Goal: Answer question/provide support: Share knowledge or assist other users

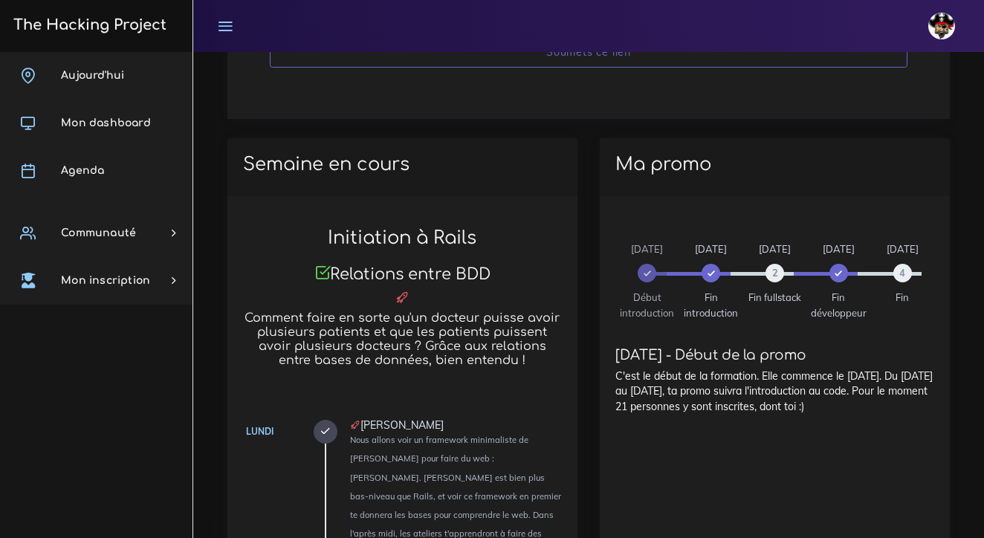
scroll to position [976, 0]
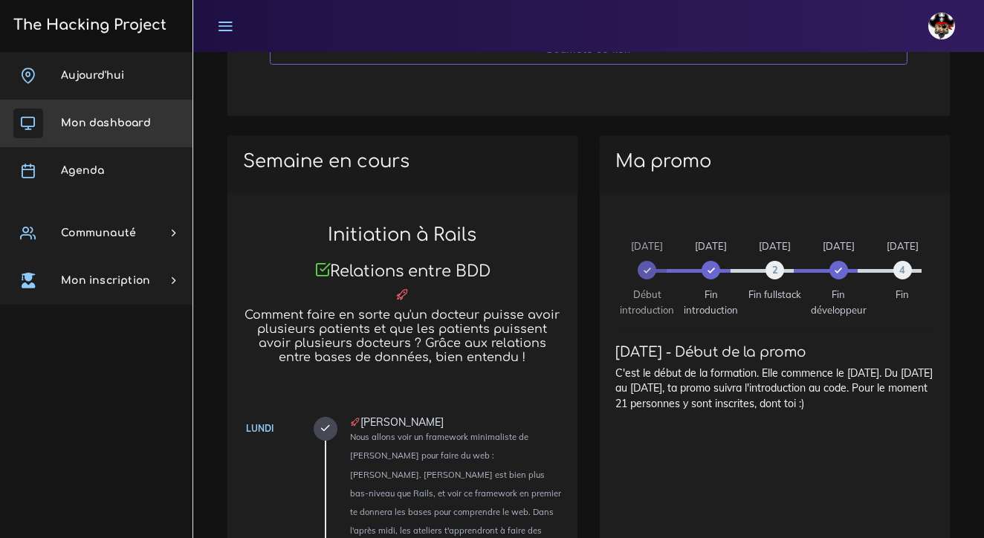
click at [85, 118] on span "Mon dashboard" at bounding box center [106, 122] width 90 height 11
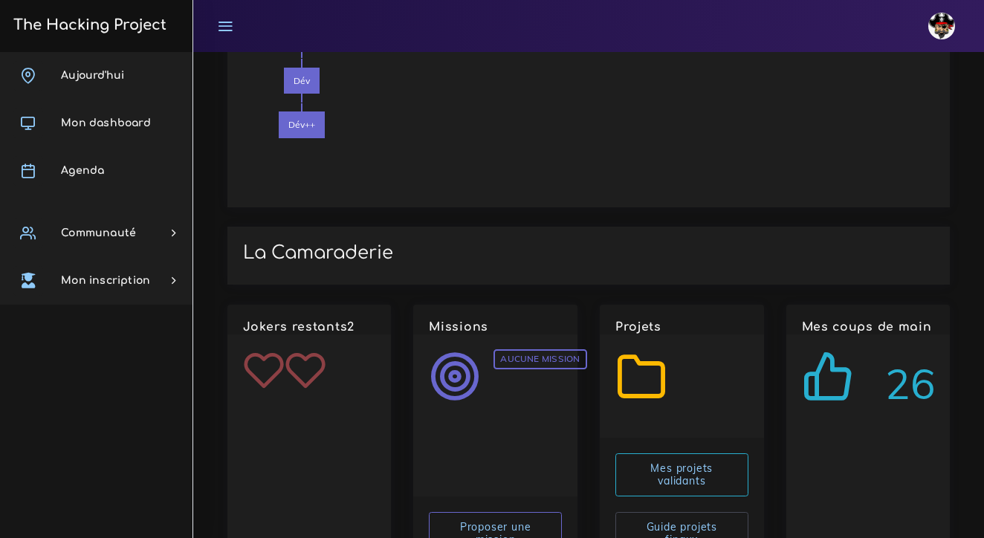
scroll to position [1686, 0]
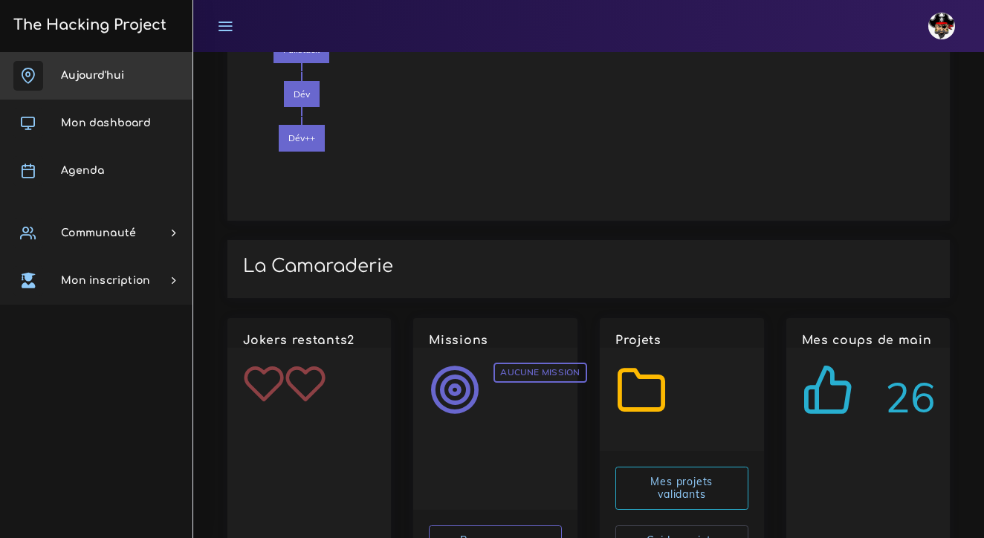
click at [150, 74] on link "Aujourd'hui" at bounding box center [96, 76] width 192 height 48
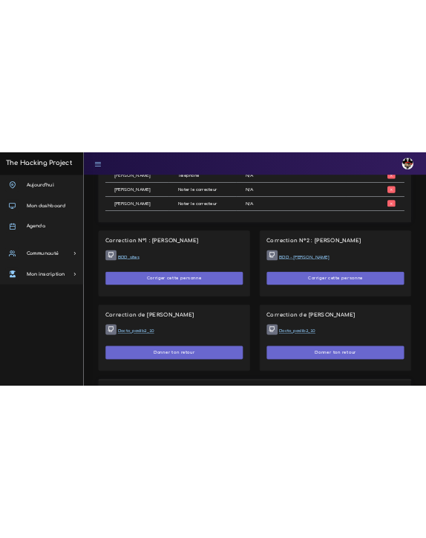
scroll to position [881, 0]
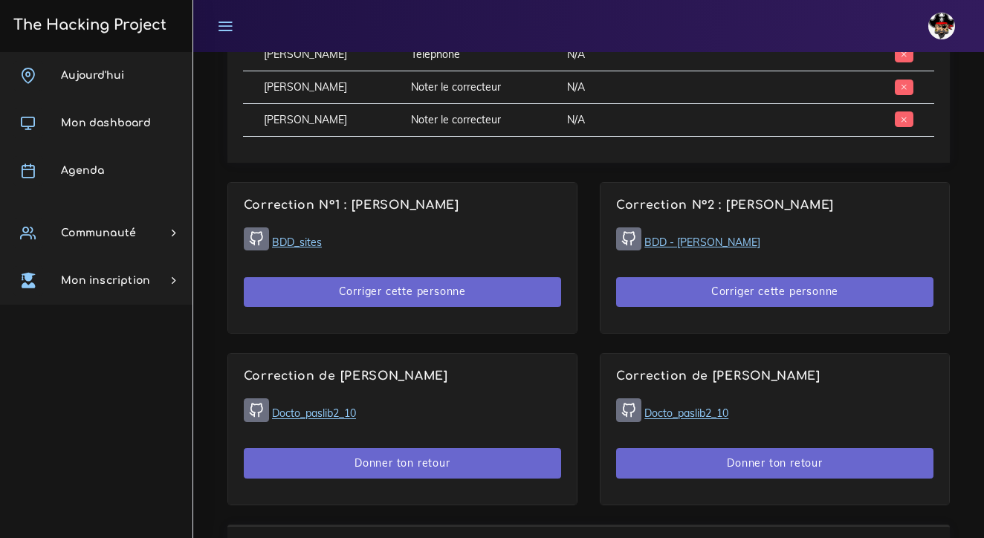
click at [675, 235] on link "BDD - [PERSON_NAME]" at bounding box center [702, 241] width 116 height 13
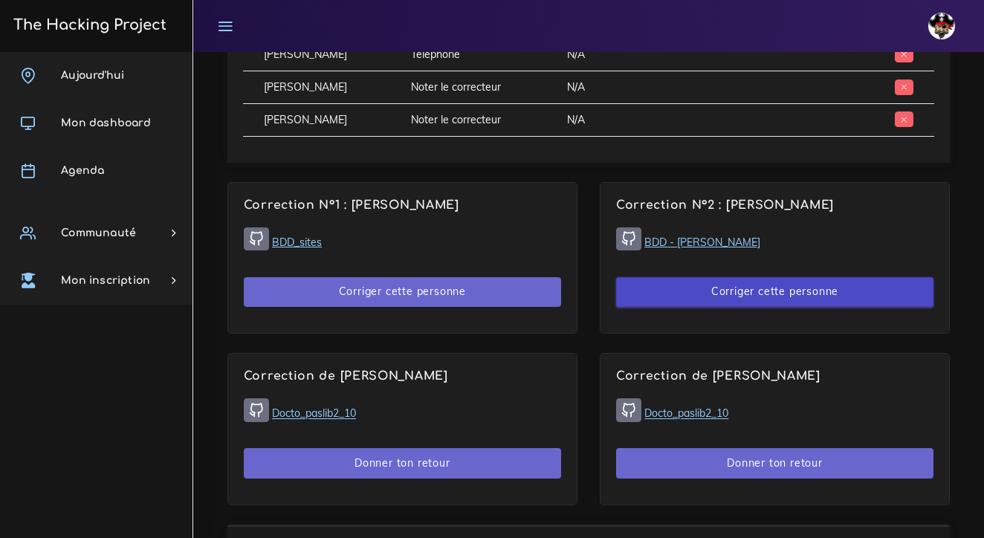
click at [724, 277] on button "Corriger cette personne" at bounding box center [774, 292] width 317 height 30
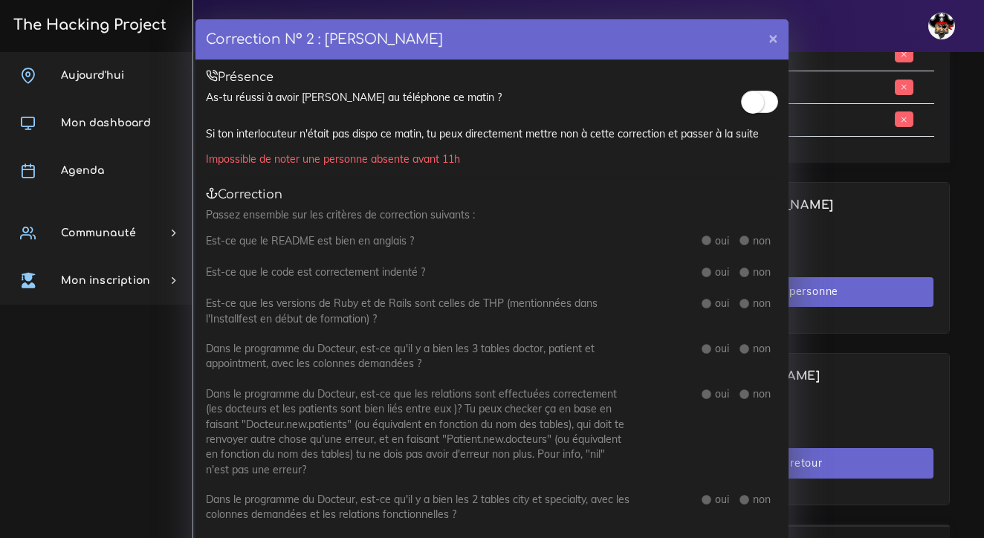
click at [749, 105] on small at bounding box center [752, 102] width 22 height 22
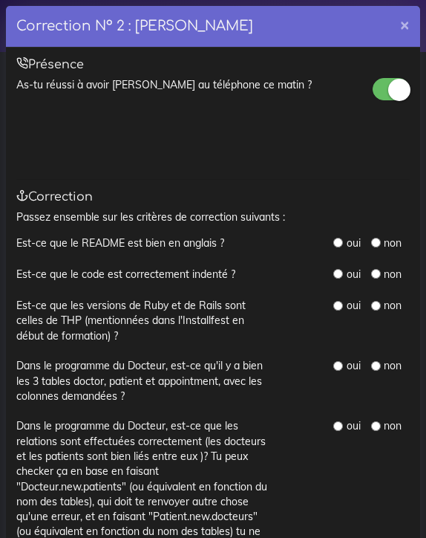
click at [378, 241] on input "radio" at bounding box center [376, 243] width 10 height 10
radio input "true"
click at [340, 239] on input "radio" at bounding box center [339, 243] width 10 height 10
radio input "true"
click at [339, 270] on input "radio" at bounding box center [339, 274] width 10 height 10
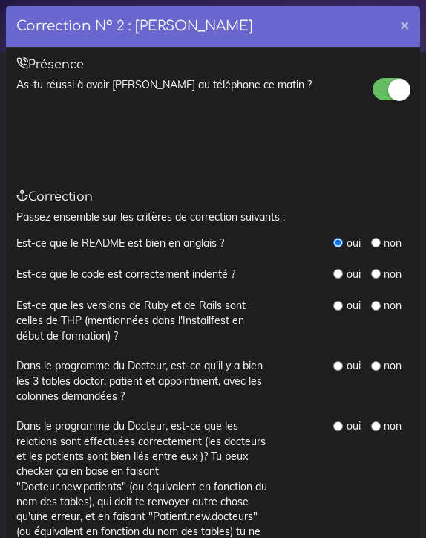
radio input "true"
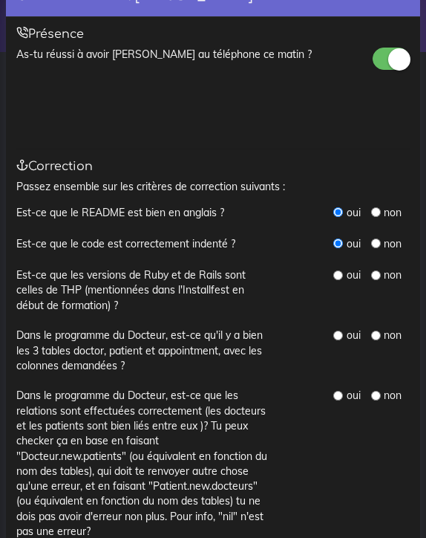
scroll to position [39, 0]
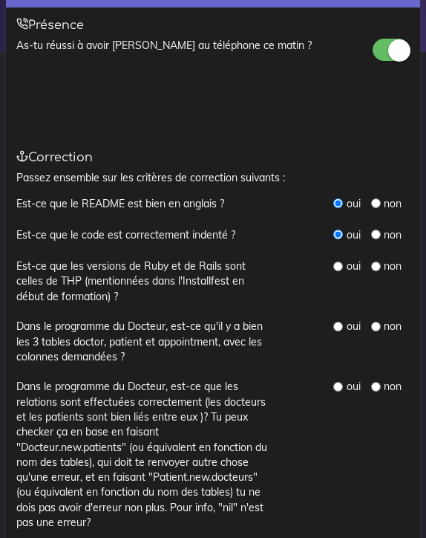
click at [337, 262] on input "radio" at bounding box center [339, 266] width 10 height 10
radio input "true"
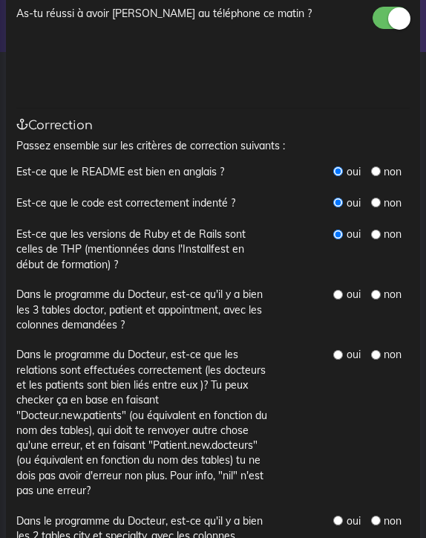
scroll to position [77, 0]
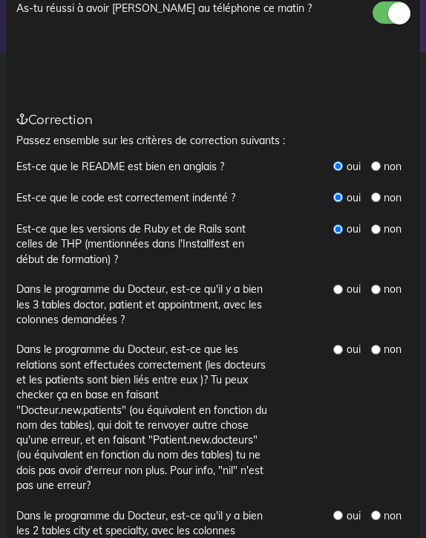
click at [342, 285] on input "radio" at bounding box center [339, 290] width 10 height 10
radio input "true"
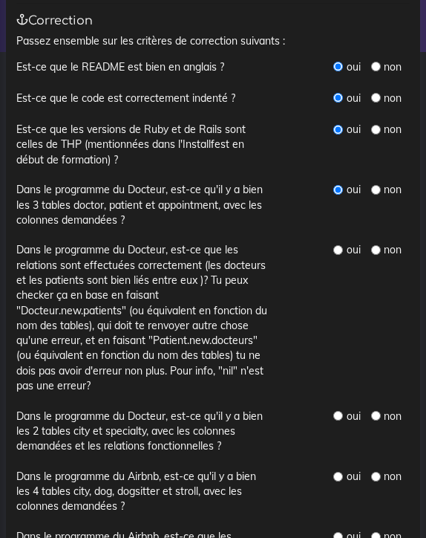
scroll to position [178, 0]
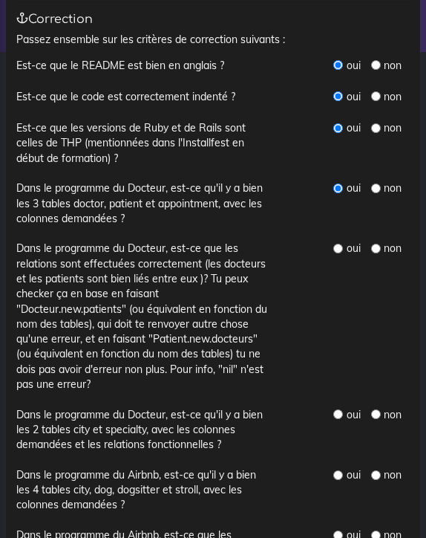
click at [344, 247] on div "oui" at bounding box center [347, 248] width 27 height 15
click at [338, 247] on div "oui" at bounding box center [347, 248] width 27 height 15
click at [339, 244] on input "radio" at bounding box center [339, 249] width 10 height 10
radio input "true"
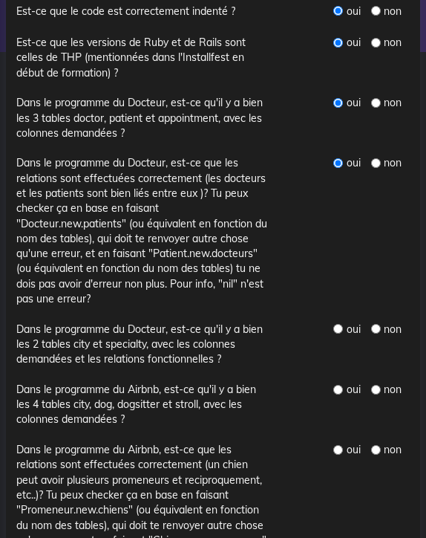
scroll to position [267, 0]
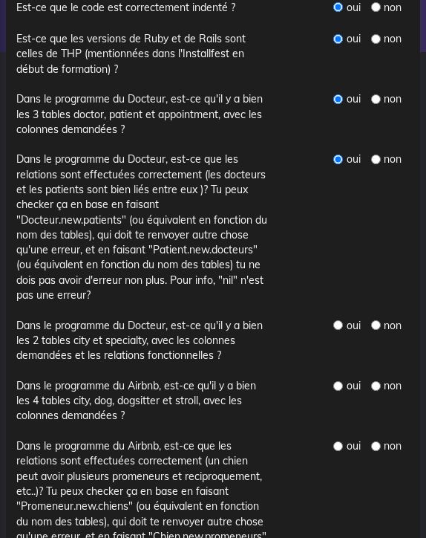
click at [339, 320] on input "radio" at bounding box center [339, 325] width 10 height 10
radio input "true"
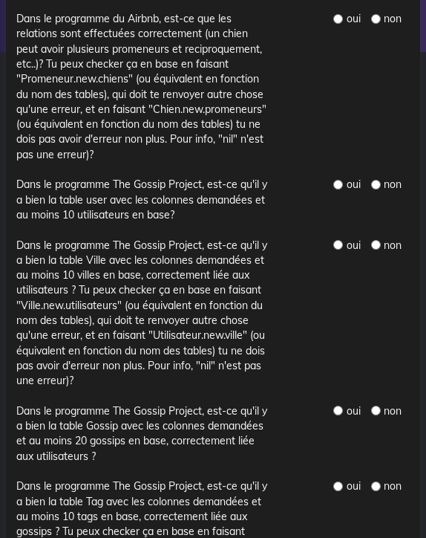
scroll to position [692, 0]
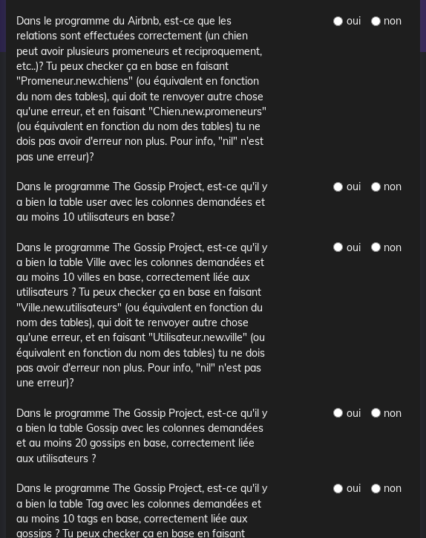
click at [207, 183] on label "Dans le programme The Gossip Project, est-ce qu'il y a bien la table user avec …" at bounding box center [143, 201] width 255 height 45
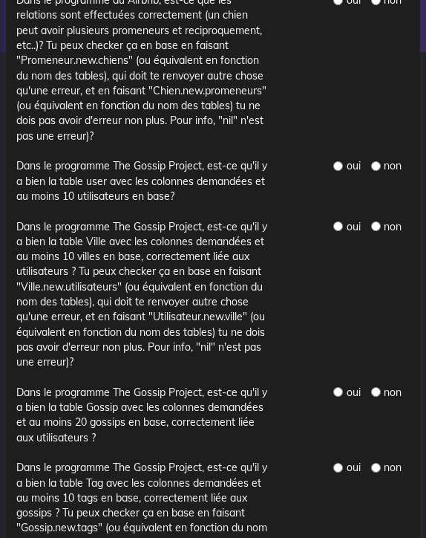
scroll to position [721, 0]
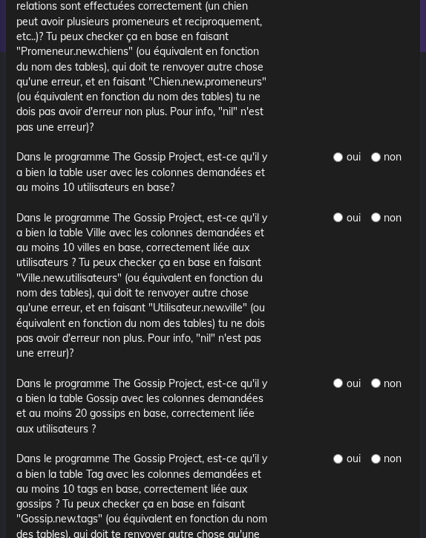
click at [374, 152] on input "radio" at bounding box center [376, 157] width 10 height 10
radio input "true"
click at [376, 212] on input "radio" at bounding box center [376, 217] width 10 height 10
radio input "true"
click at [378, 378] on input "radio" at bounding box center [376, 383] width 10 height 10
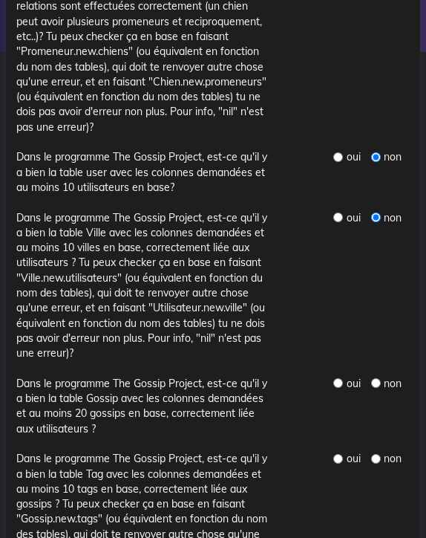
radio input "true"
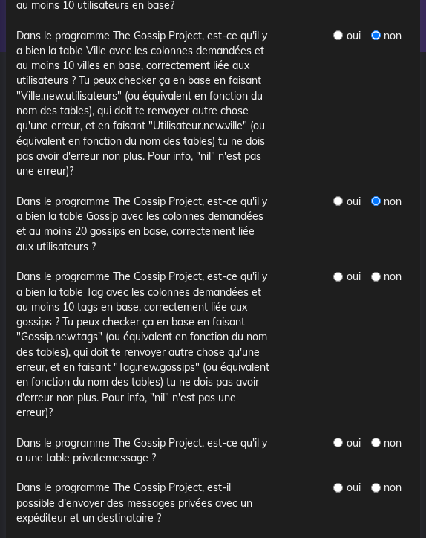
scroll to position [906, 0]
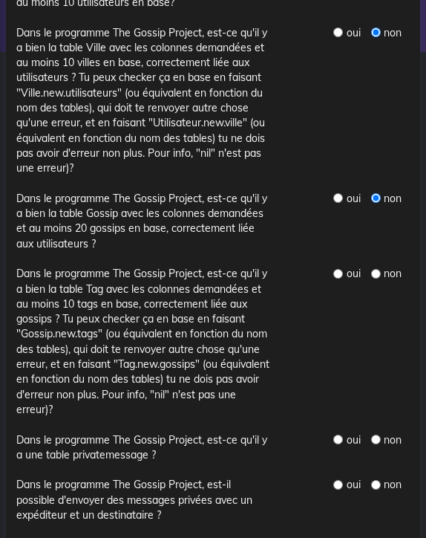
click at [376, 269] on input "radio" at bounding box center [376, 274] width 10 height 10
radio input "true"
click at [374, 435] on input "radio" at bounding box center [376, 440] width 10 height 10
radio input "true"
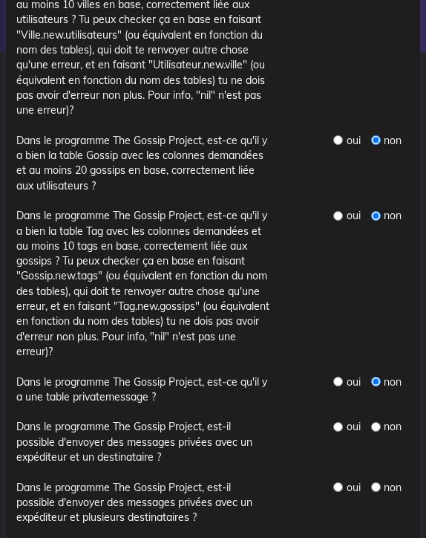
scroll to position [970, 0]
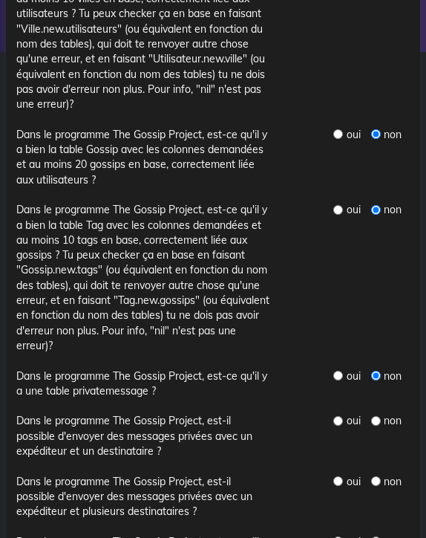
click at [375, 416] on input "radio" at bounding box center [376, 421] width 10 height 10
radio input "true"
click at [377, 476] on input "radio" at bounding box center [376, 481] width 10 height 10
radio input "true"
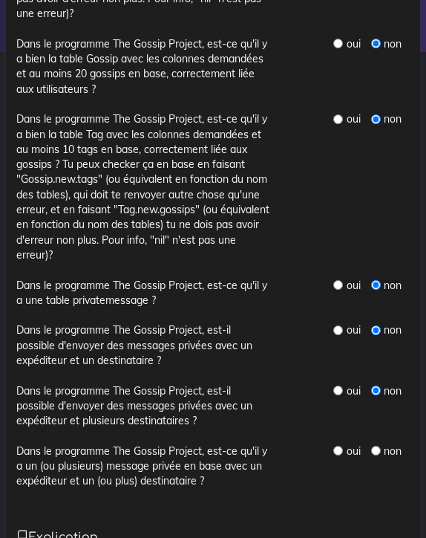
scroll to position [1084, 0]
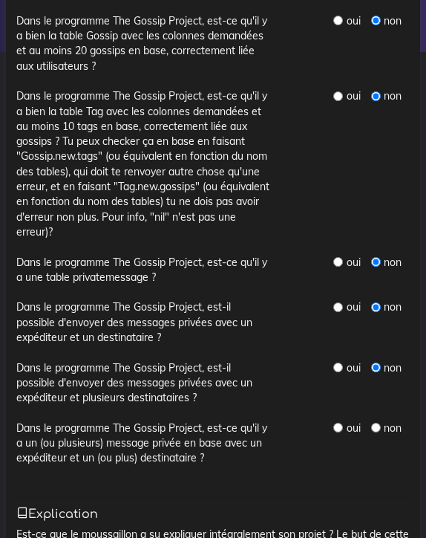
click at [377, 423] on input "radio" at bounding box center [376, 428] width 10 height 10
radio input "true"
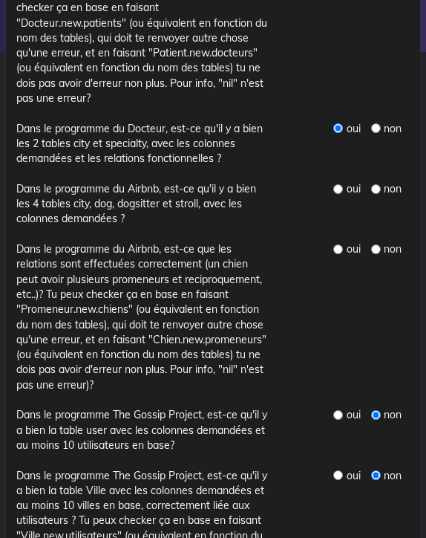
scroll to position [442, 0]
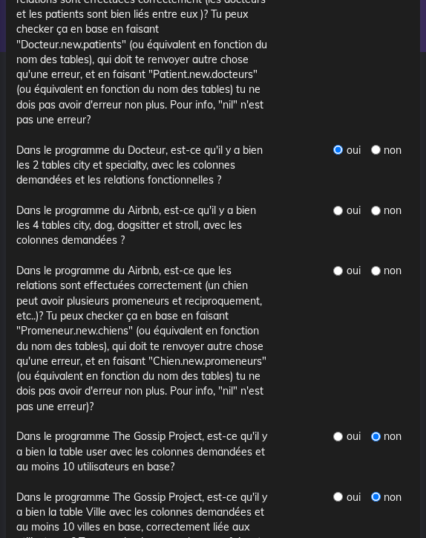
drag, startPoint x: 338, startPoint y: 201, endPoint x: 348, endPoint y: 299, distance: 97.9
click at [348, 299] on div "Est-ce que le README est bien en anglais ? oui non Est-ce que le code est corre…" at bounding box center [213, 457] width 394 height 1329
click at [346, 203] on div "oui" at bounding box center [347, 210] width 27 height 15
click at [339, 206] on input "radio" at bounding box center [339, 211] width 10 height 10
radio input "true"
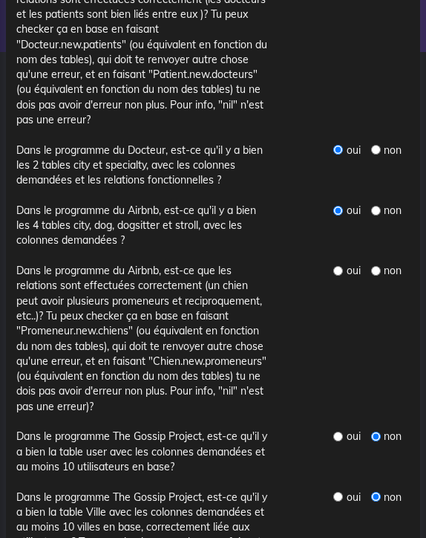
click at [338, 266] on input "radio" at bounding box center [339, 271] width 10 height 10
radio input "true"
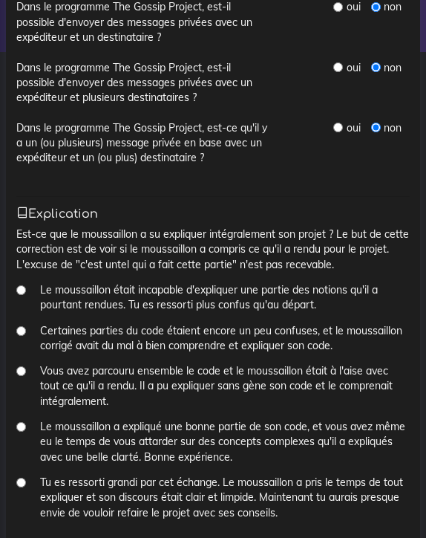
scroll to position [1397, 0]
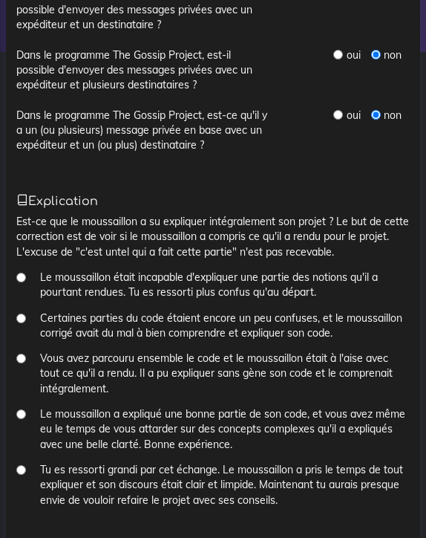
click at [22, 354] on input "Vous avez parcouru ensemble le code et le moussaillon était à l'aise avec tout …" at bounding box center [21, 359] width 10 height 10
radio input "true"
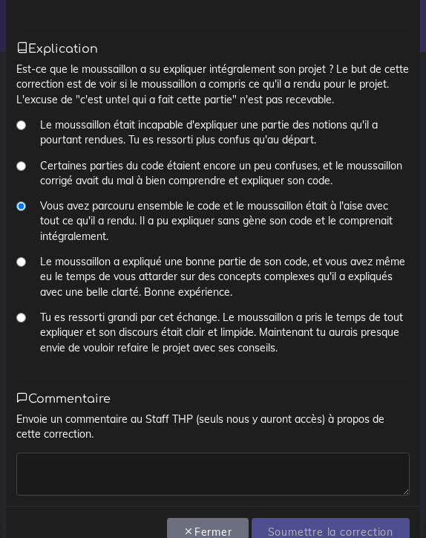
scroll to position [1547, 0]
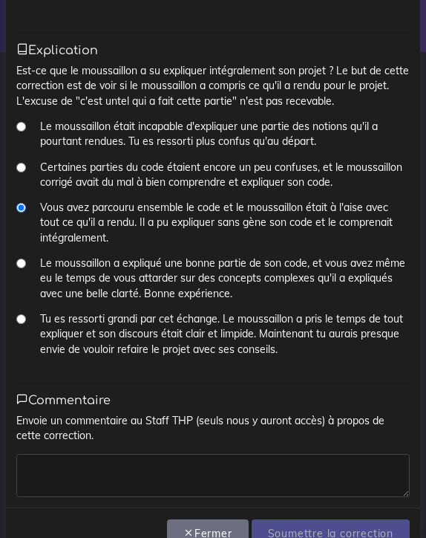
click at [167, 454] on textarea at bounding box center [213, 475] width 394 height 43
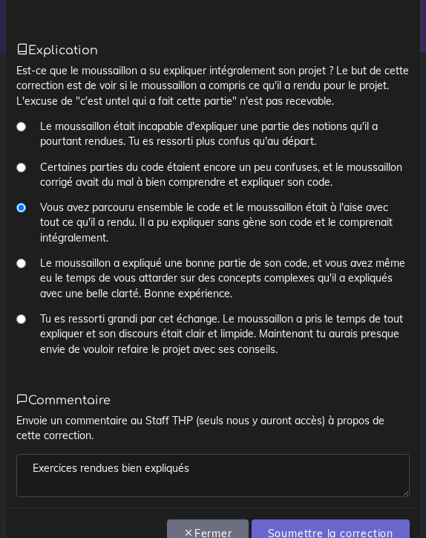
click at [167, 454] on textarea "Exercices rendues bien expliqués" at bounding box center [213, 475] width 394 height 43
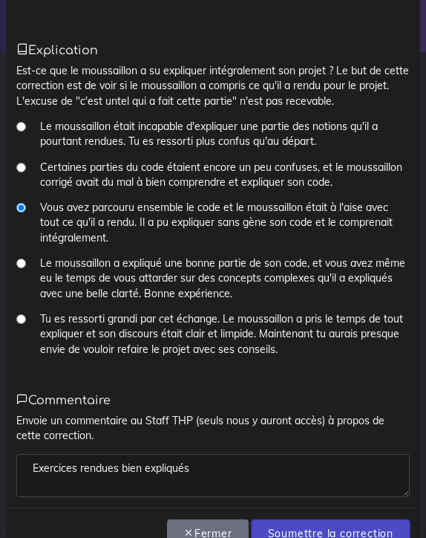
type textarea "Exercices rendues bien expliqués"
click at [311, 519] on input "Soumettre la correction" at bounding box center [331, 534] width 158 height 30
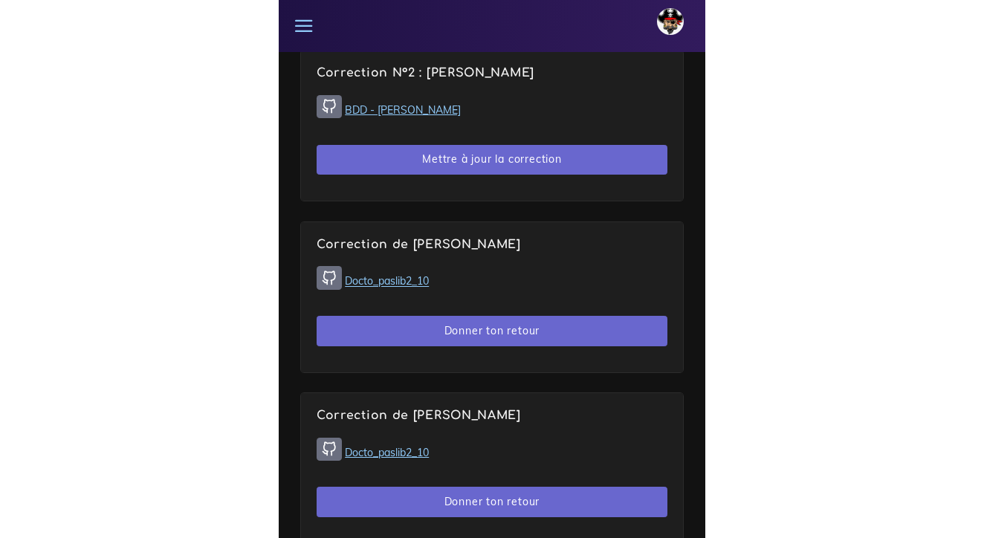
scroll to position [1529, 0]
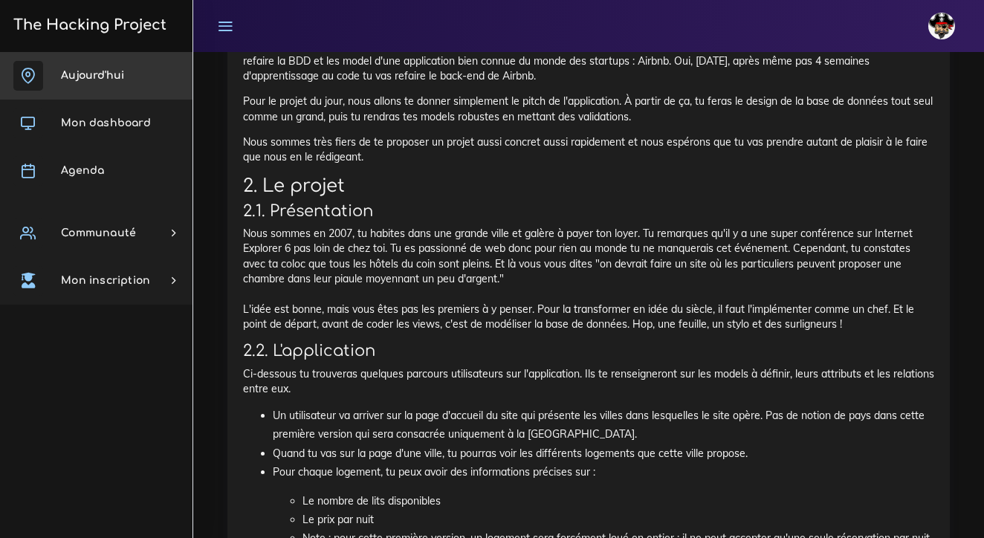
click at [134, 76] on link "Aujourd'hui" at bounding box center [96, 76] width 192 height 48
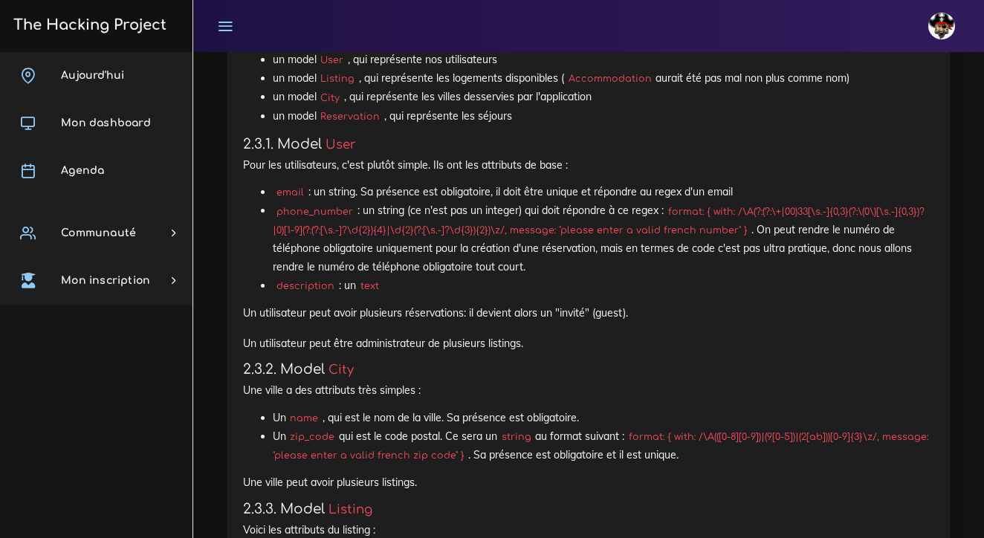
scroll to position [2597, 0]
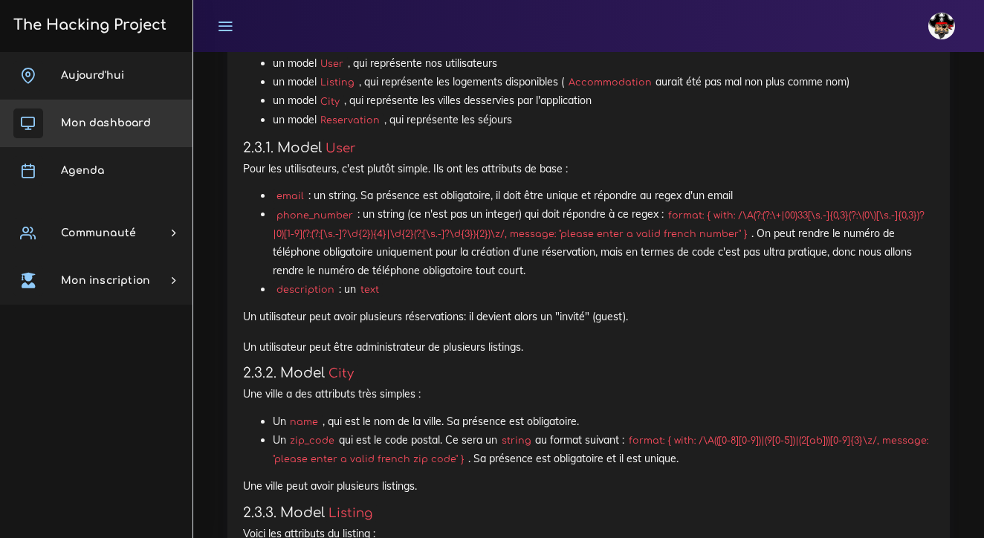
click at [114, 128] on span "Mon dashboard" at bounding box center [106, 122] width 90 height 11
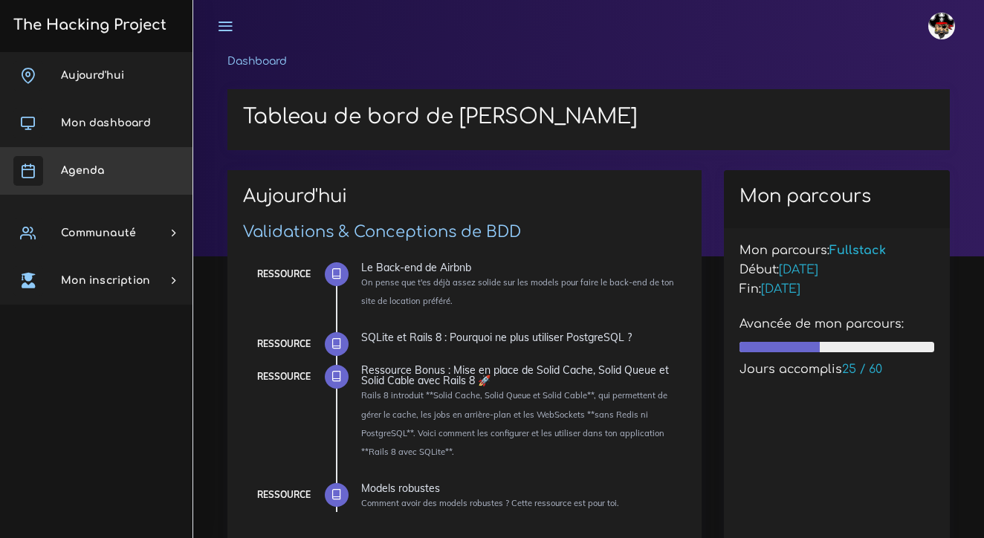
click at [74, 169] on span "Agenda" at bounding box center [82, 170] width 43 height 11
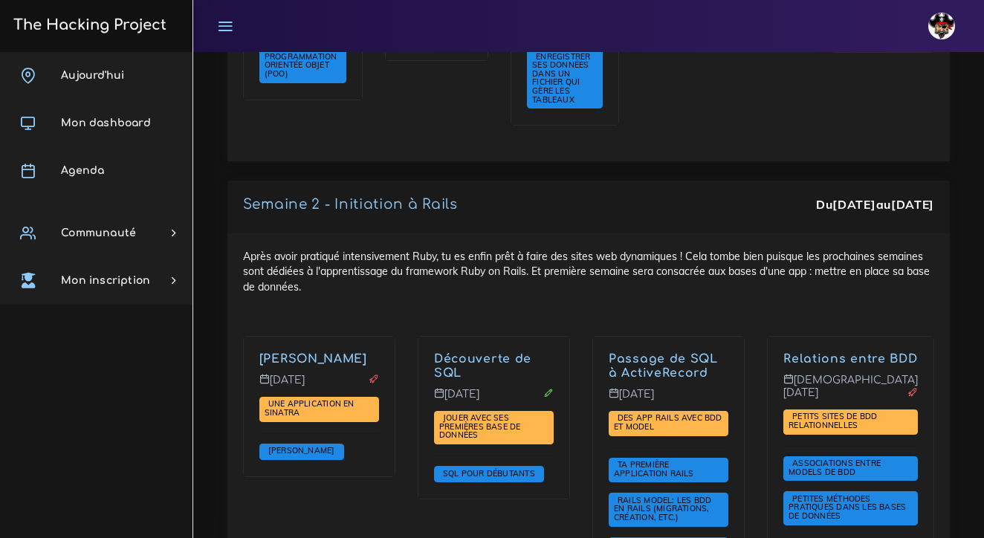
scroll to position [2693, 0]
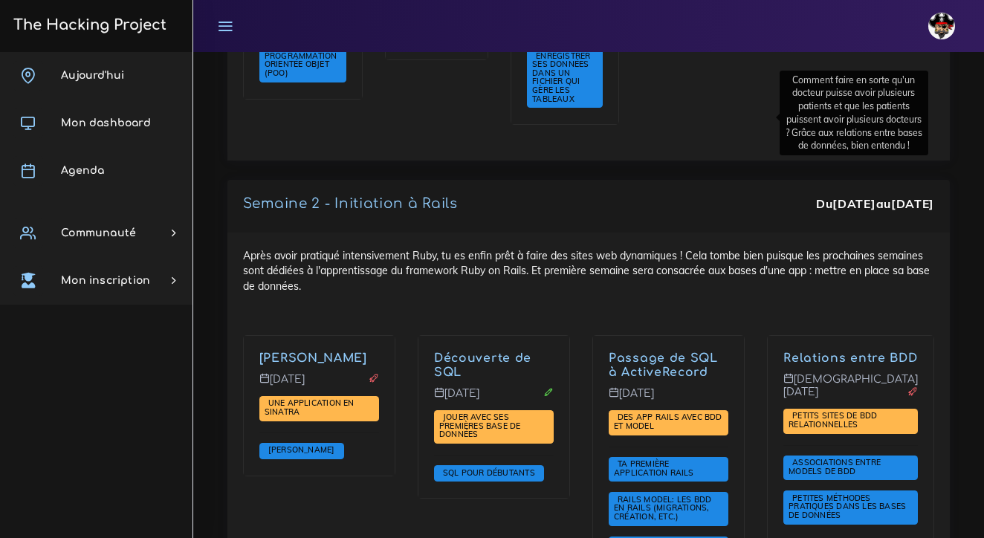
click at [783, 351] on link "Relations entre BDD" at bounding box center [850, 357] width 134 height 13
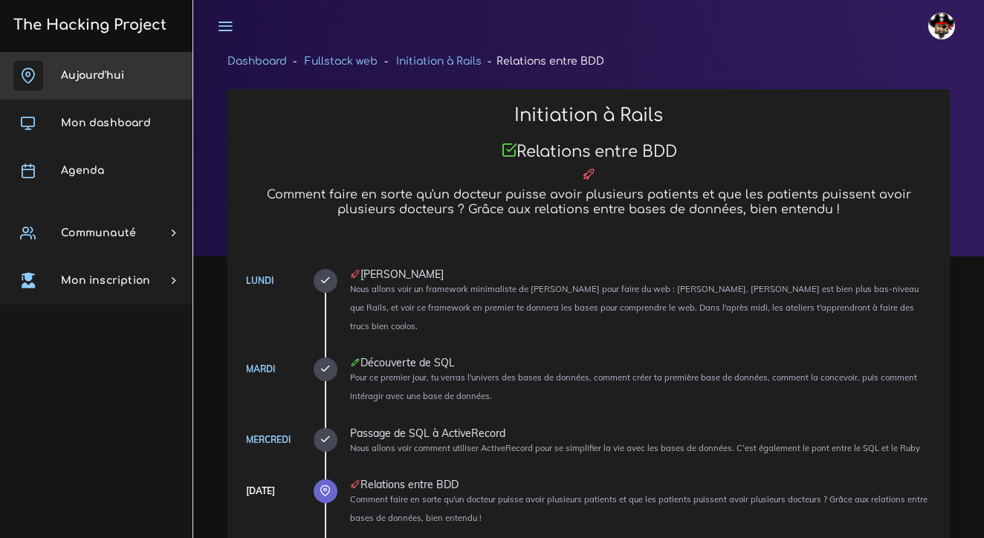
click at [129, 74] on link "Aujourd'hui" at bounding box center [96, 76] width 192 height 48
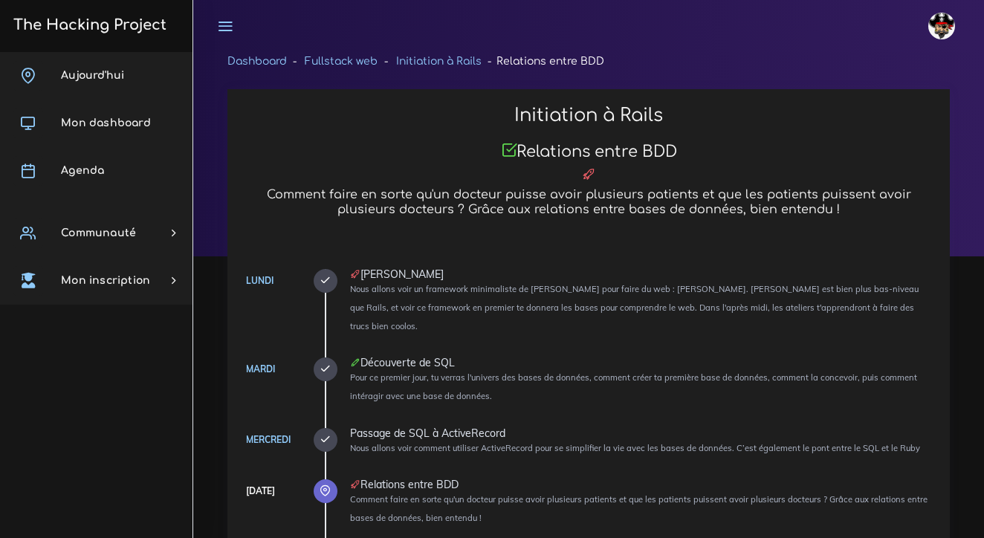
scroll to position [1408, 0]
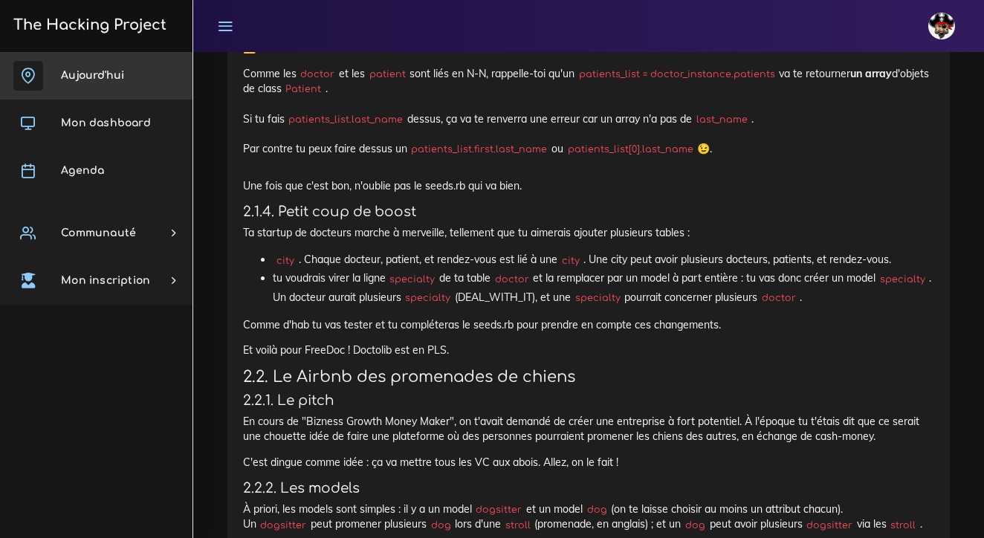
click at [111, 80] on span "Aujourd'hui" at bounding box center [92, 75] width 63 height 11
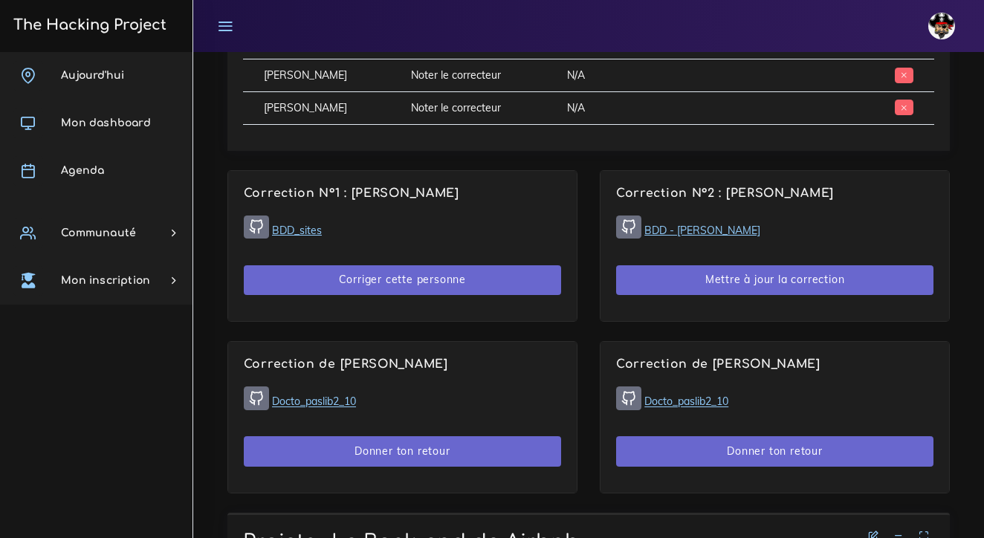
scroll to position [889, 0]
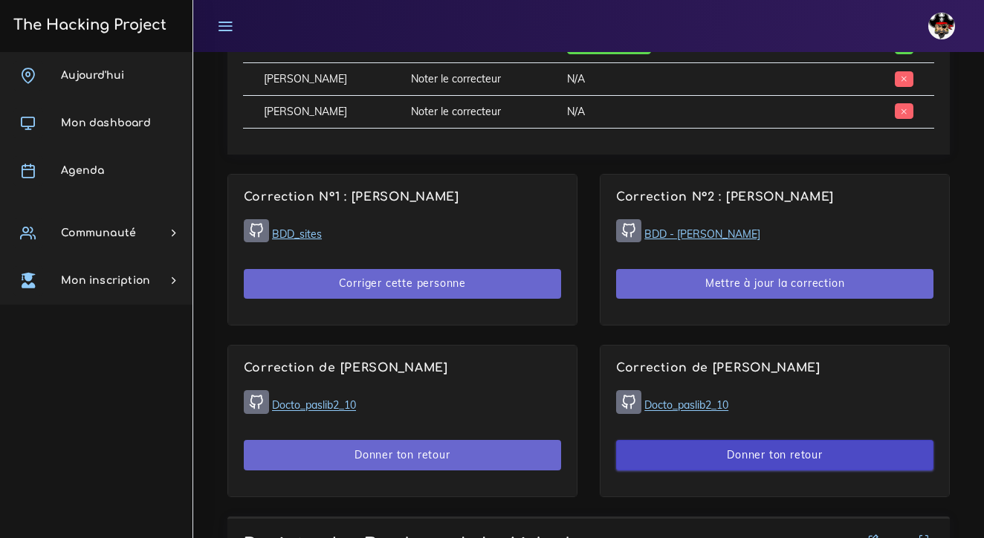
click at [706, 440] on button "Donner ton retour" at bounding box center [774, 455] width 317 height 30
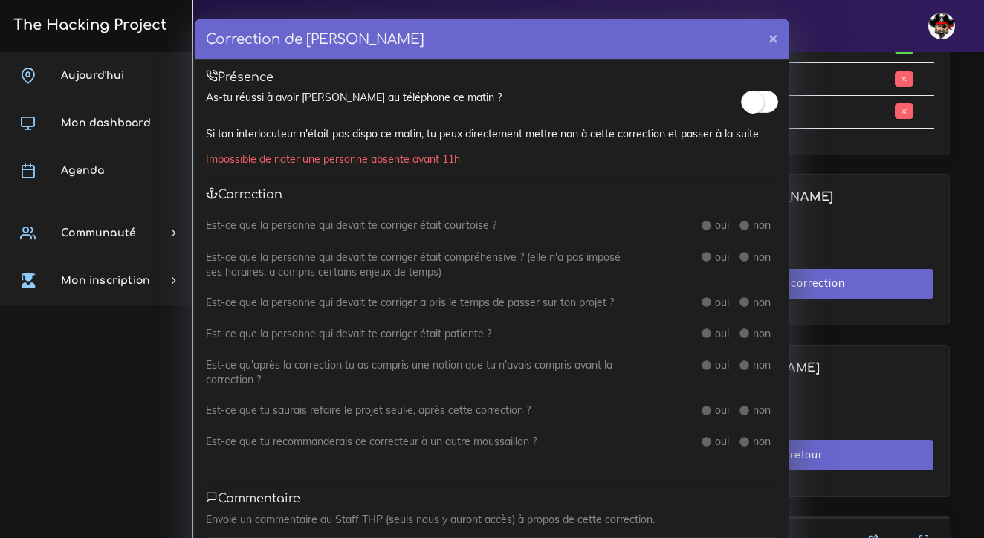
click at [755, 101] on div "Présence As-tu réussi à avoir [PERSON_NAME] au téléphone ce matin ? Si ton inte…" at bounding box center [491, 325] width 593 height 530
click at [758, 104] on small at bounding box center [752, 102] width 22 height 22
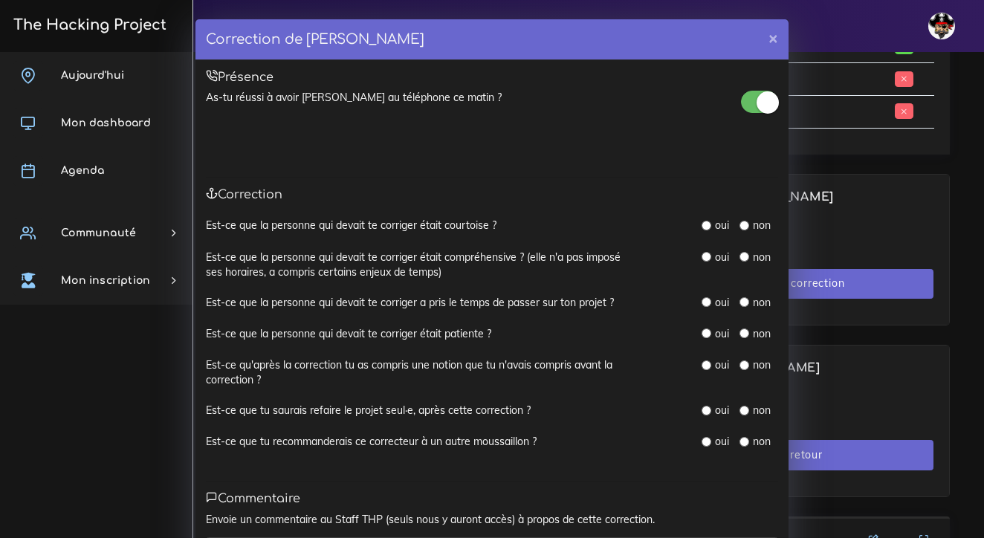
click at [706, 224] on input "radio" at bounding box center [706, 226] width 10 height 10
radio input "true"
click at [706, 258] on input "radio" at bounding box center [706, 257] width 10 height 10
radio input "true"
click at [709, 298] on input "radio" at bounding box center [706, 302] width 10 height 10
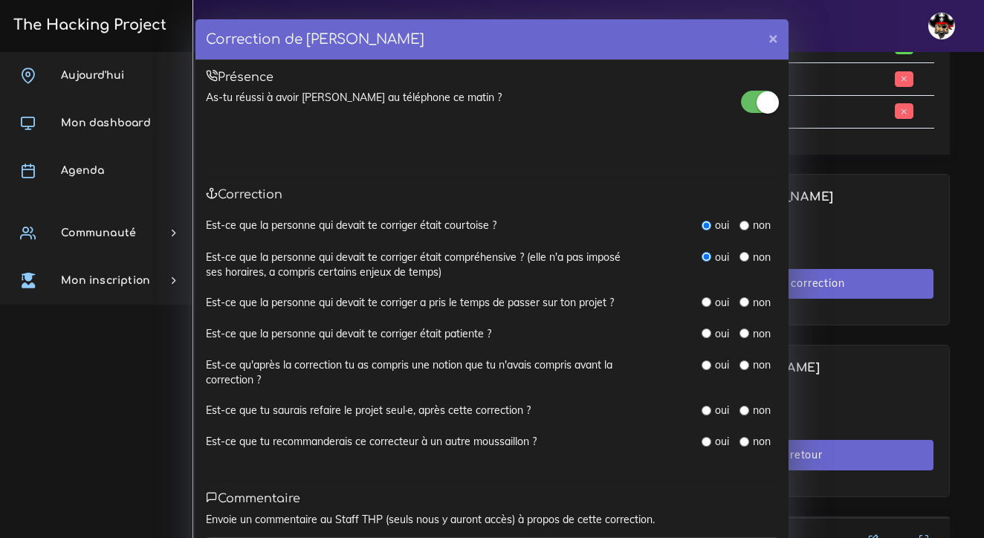
radio input "true"
click at [706, 329] on input "radio" at bounding box center [706, 333] width 10 height 10
radio input "true"
click at [707, 360] on input "radio" at bounding box center [706, 365] width 10 height 10
radio input "true"
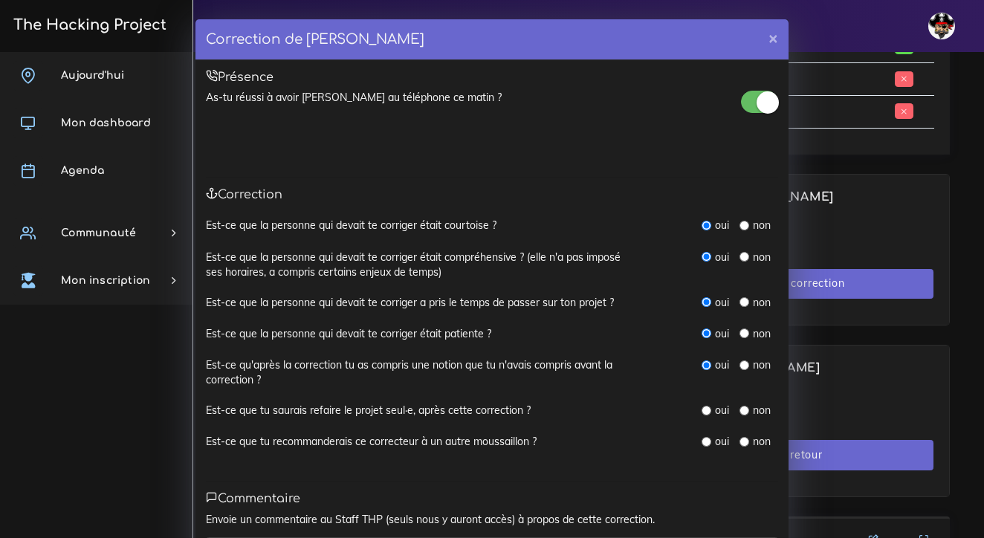
click at [709, 406] on input "radio" at bounding box center [706, 411] width 10 height 10
radio input "true"
click at [706, 437] on input "radio" at bounding box center [706, 442] width 10 height 10
radio input "true"
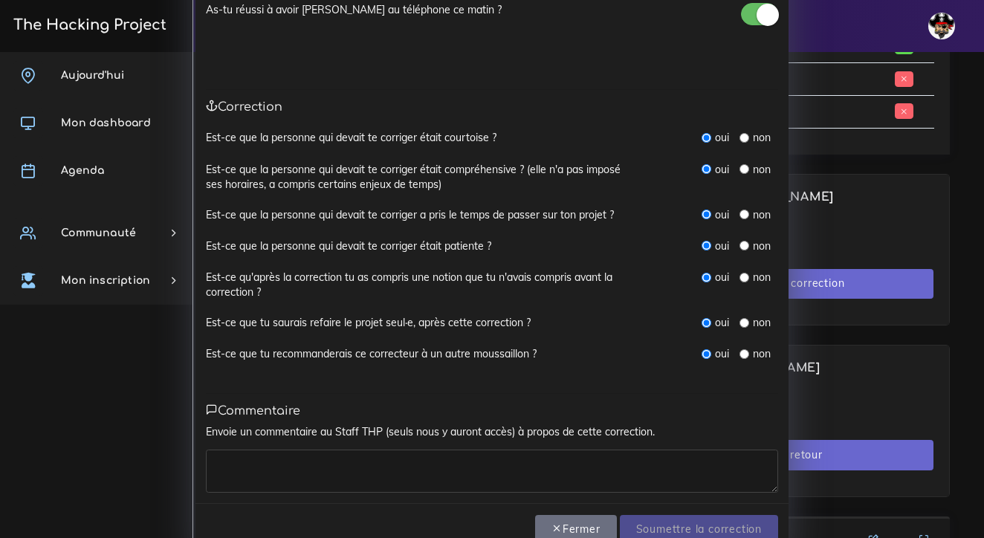
scroll to position [89, 0]
click at [662, 462] on textarea at bounding box center [492, 469] width 572 height 43
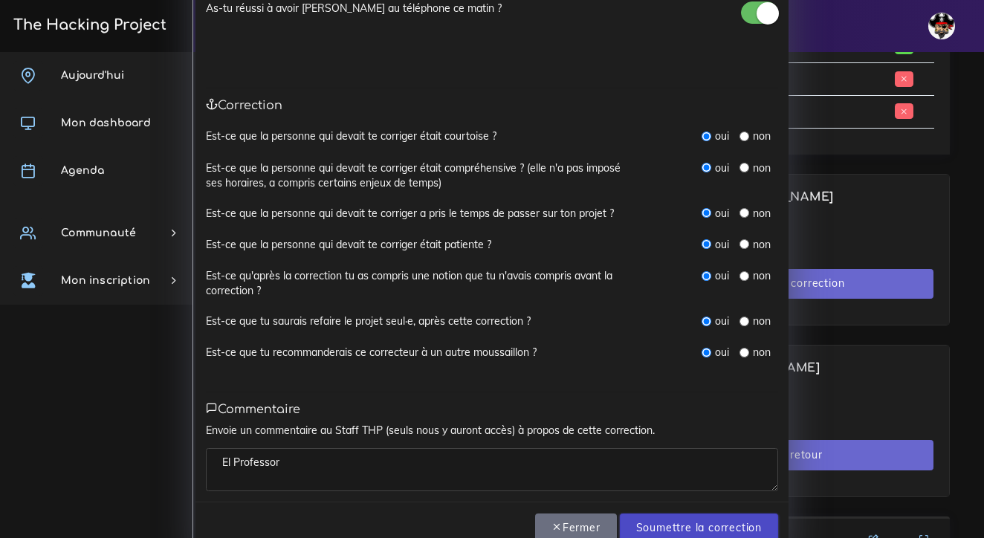
type textarea "El Professor"
click at [718, 518] on input "Soumettre la correction" at bounding box center [699, 528] width 158 height 30
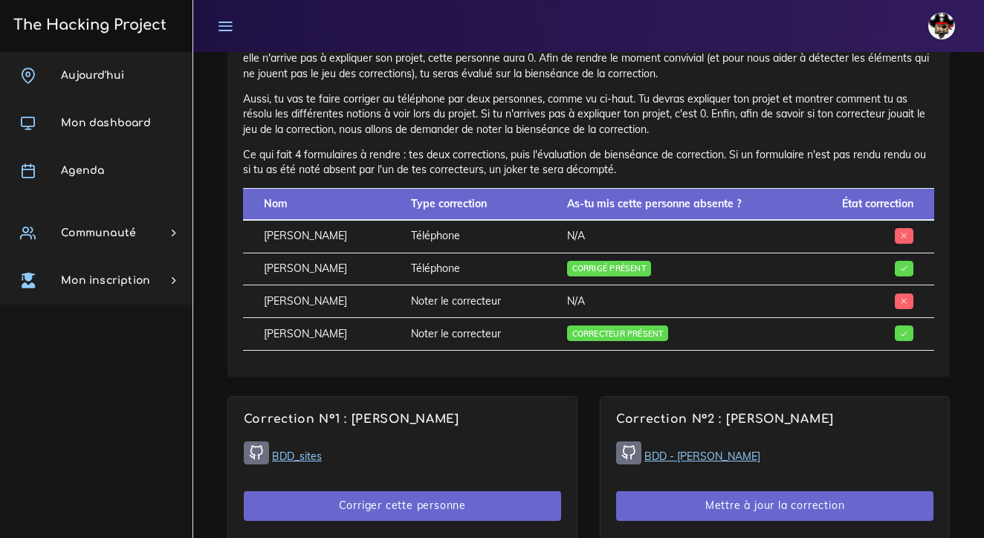
scroll to position [663, 0]
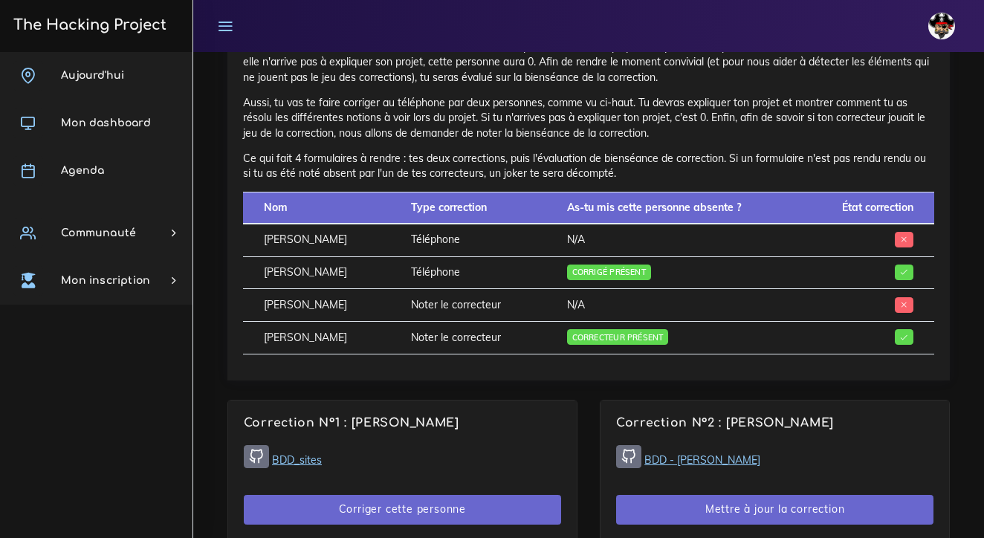
click at [93, 380] on div "Aujourd'hui Mon dashboard Agenda Communauté Ambassade Certifications Marketplac…" at bounding box center [96, 295] width 192 height 486
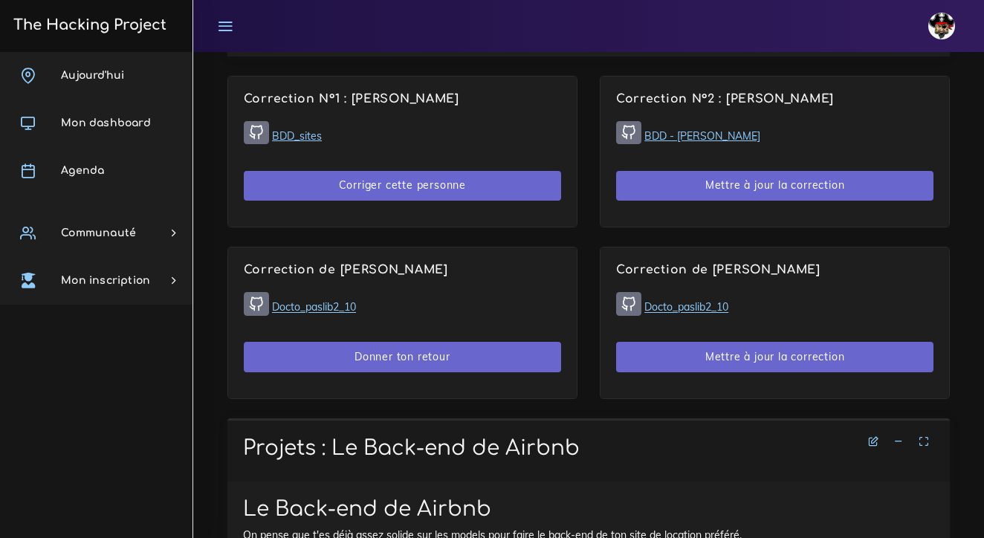
scroll to position [970, 0]
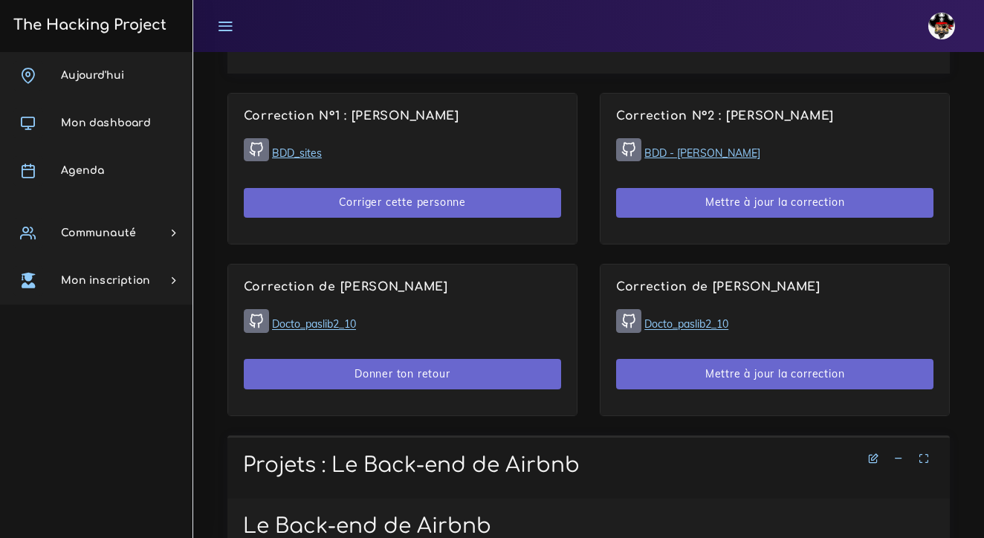
click at [280, 146] on link "BDD_sites" at bounding box center [297, 152] width 50 height 13
click at [684, 318] on link "Docto_paslib2_10" at bounding box center [686, 324] width 84 height 13
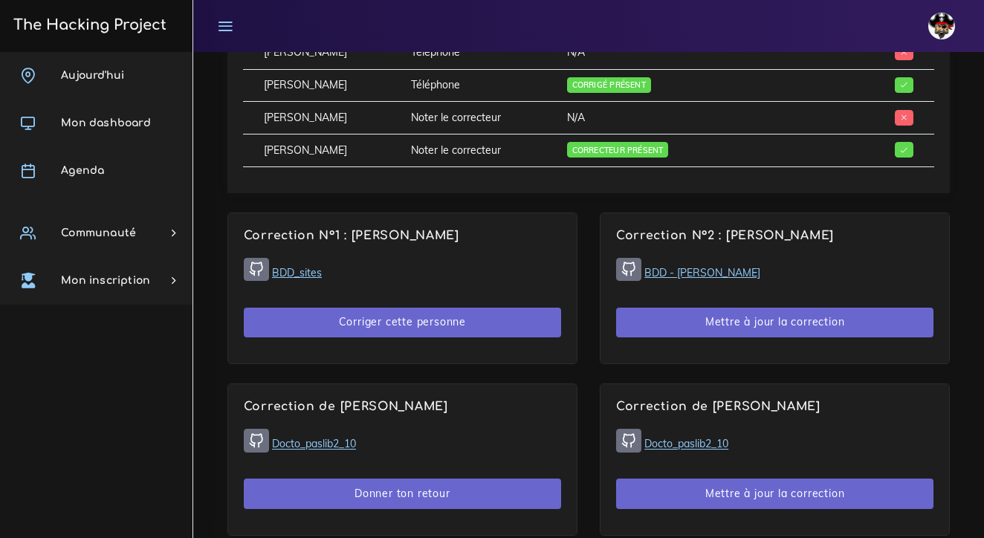
scroll to position [853, 0]
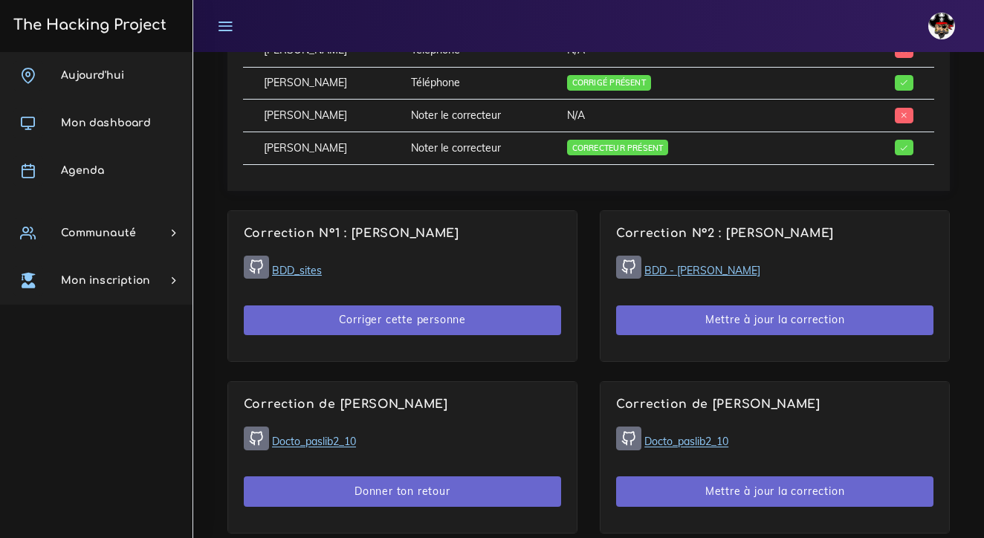
click at [299, 264] on link "BDD_sites" at bounding box center [297, 270] width 50 height 13
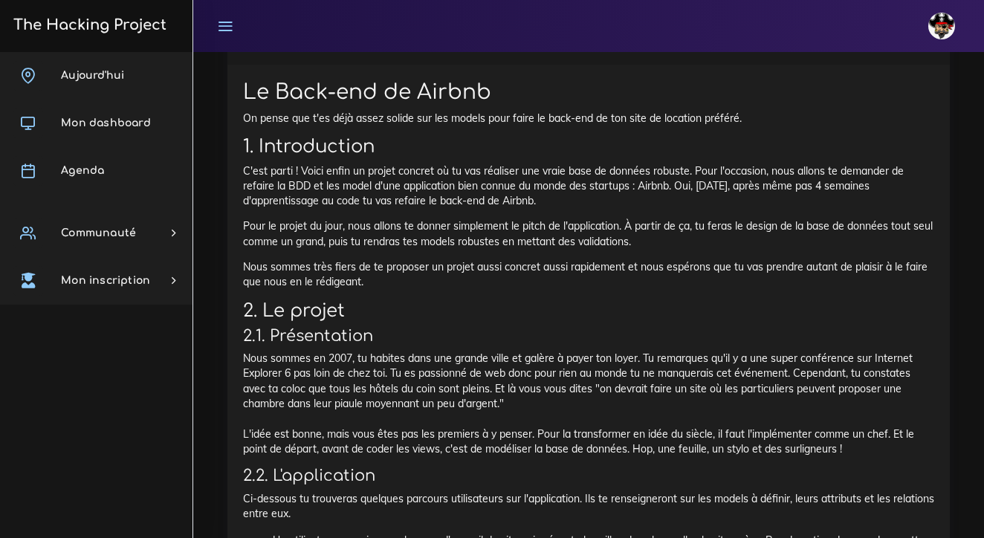
scroll to position [1420, 0]
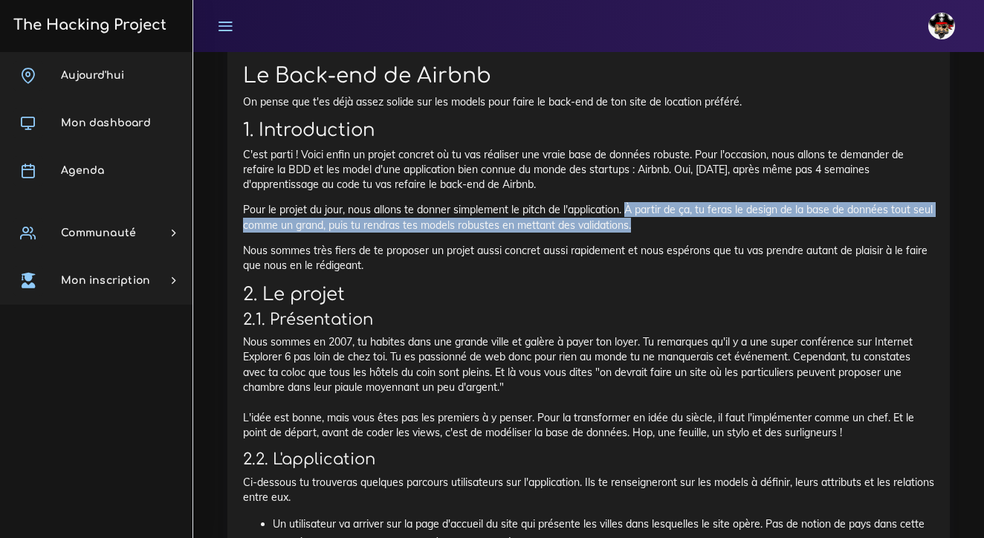
drag, startPoint x: 628, startPoint y: 182, endPoint x: 654, endPoint y: 201, distance: 33.0
click at [654, 202] on p "Pour le projet du jour, nous allons te donner simplement le pitch de l'applicat…" at bounding box center [588, 217] width 691 height 30
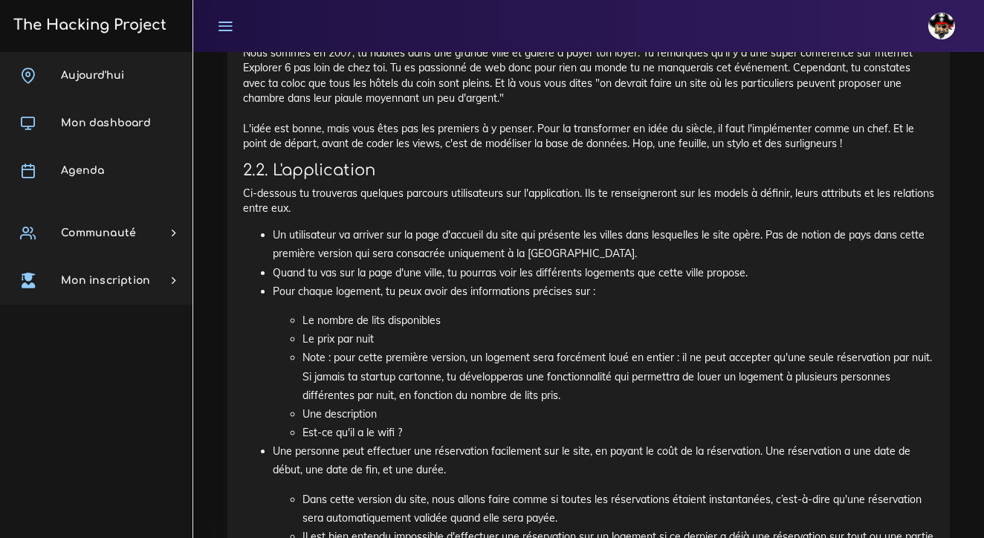
scroll to position [1714, 0]
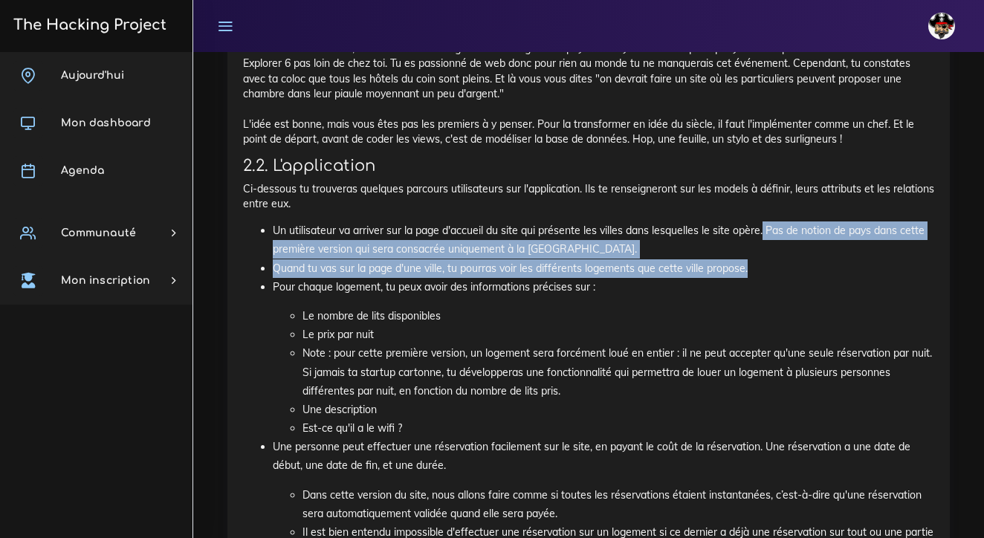
drag, startPoint x: 762, startPoint y: 199, endPoint x: 791, endPoint y: 234, distance: 45.4
click at [791, 234] on ul "Un utilisateur va arriver sur la page d'accueil du site qui présente les villes…" at bounding box center [588, 453] width 691 height 464
click at [791, 259] on li "Quand tu vas sur la page d'une ville, tu pourras voir les différents logements …" at bounding box center [603, 268] width 661 height 19
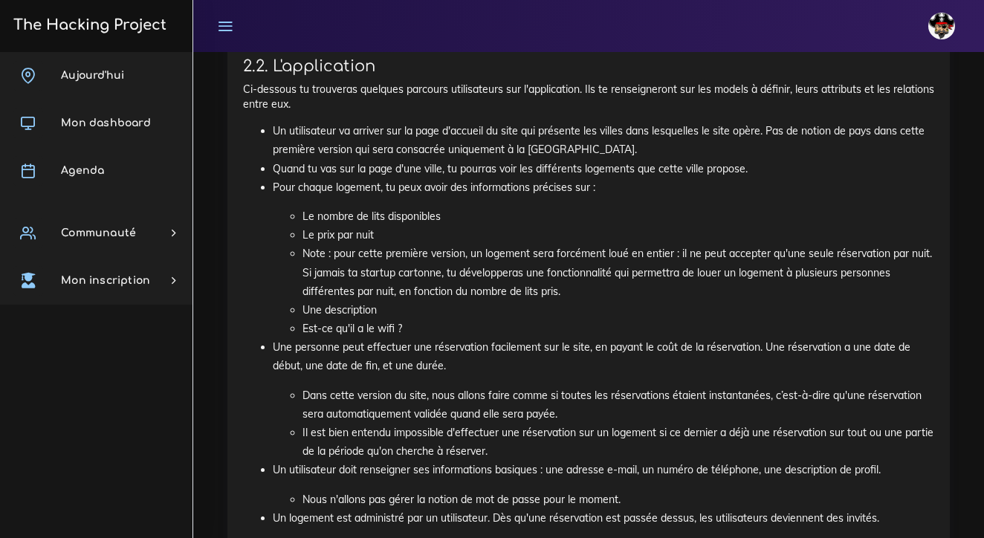
scroll to position [1818, 0]
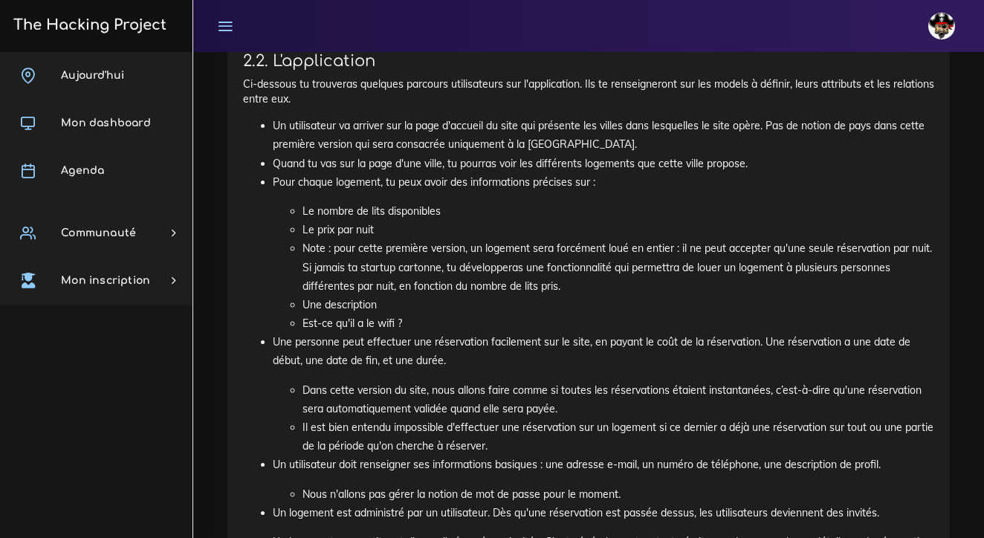
click at [384, 296] on li "Une description" at bounding box center [617, 305] width 631 height 19
drag, startPoint x: 403, startPoint y: 291, endPoint x: 374, endPoint y: 289, distance: 28.3
click at [374, 314] on li "Est-ce qu'il a le wifi ?" at bounding box center [617, 323] width 631 height 19
click at [420, 314] on li "Est-ce qu'il a le wifi ?" at bounding box center [617, 323] width 631 height 19
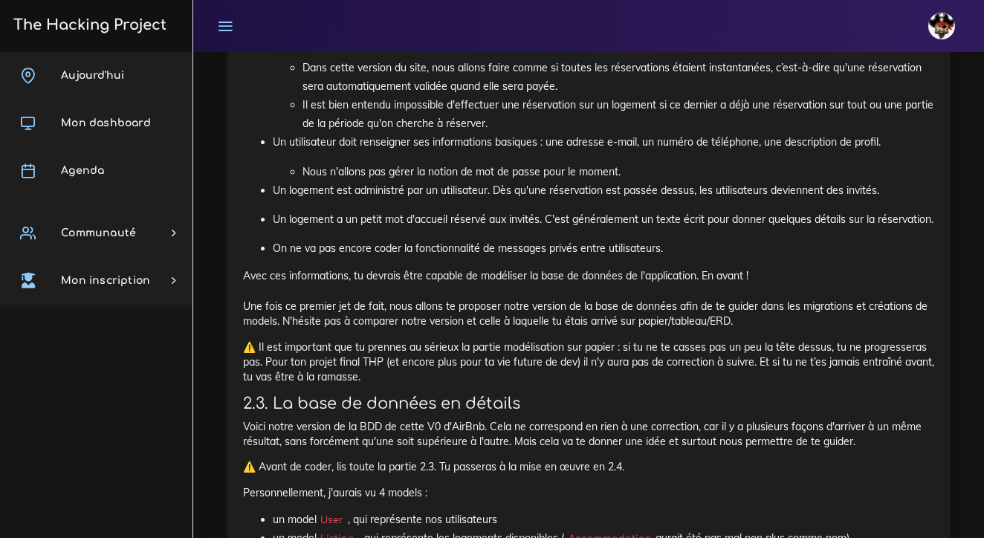
scroll to position [2139, 0]
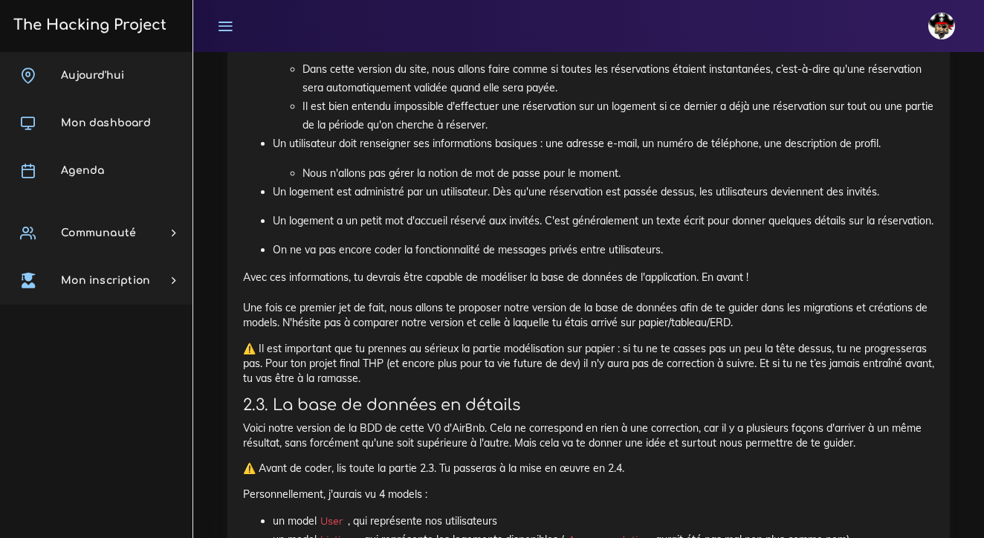
click at [598, 183] on p "Un logement est administré par un utilisateur. Dès qu'une réservation est passé…" at bounding box center [603, 192] width 661 height 19
click at [506, 270] on p "Avec ces informations, tu devrais être capable de modéliser la base de données …" at bounding box center [588, 300] width 691 height 60
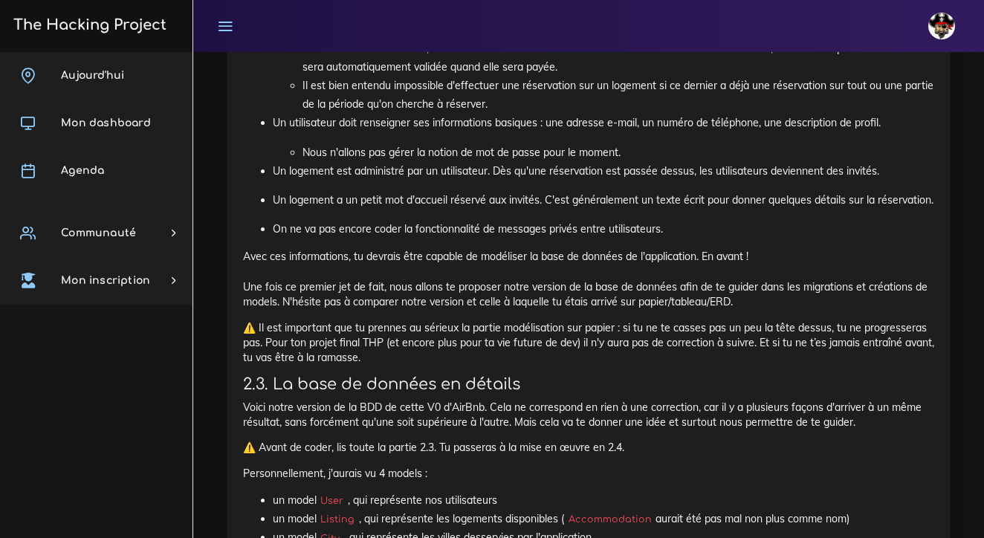
scroll to position [2164, 0]
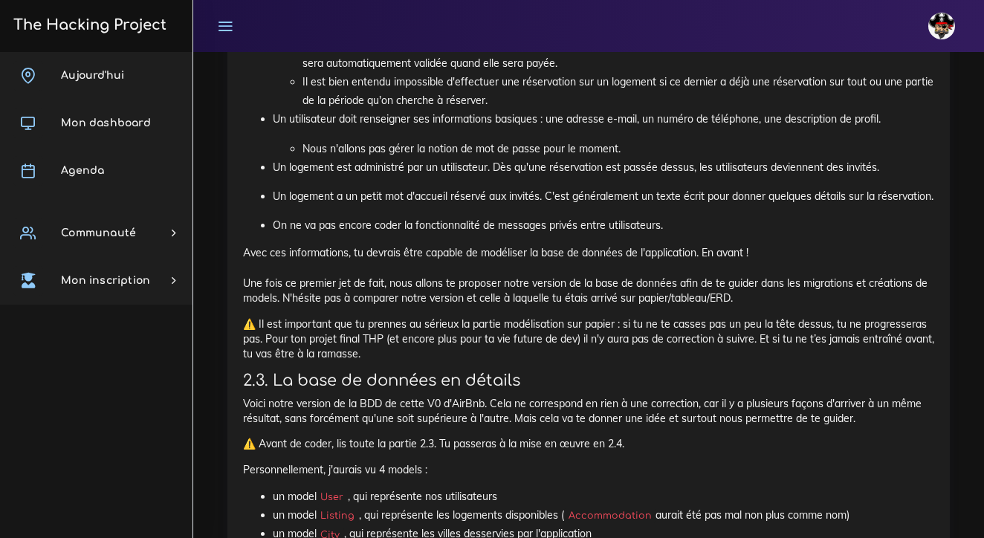
click at [709, 250] on p "Avec ces informations, tu devrais être capable de modéliser la base de données …" at bounding box center [588, 275] width 691 height 60
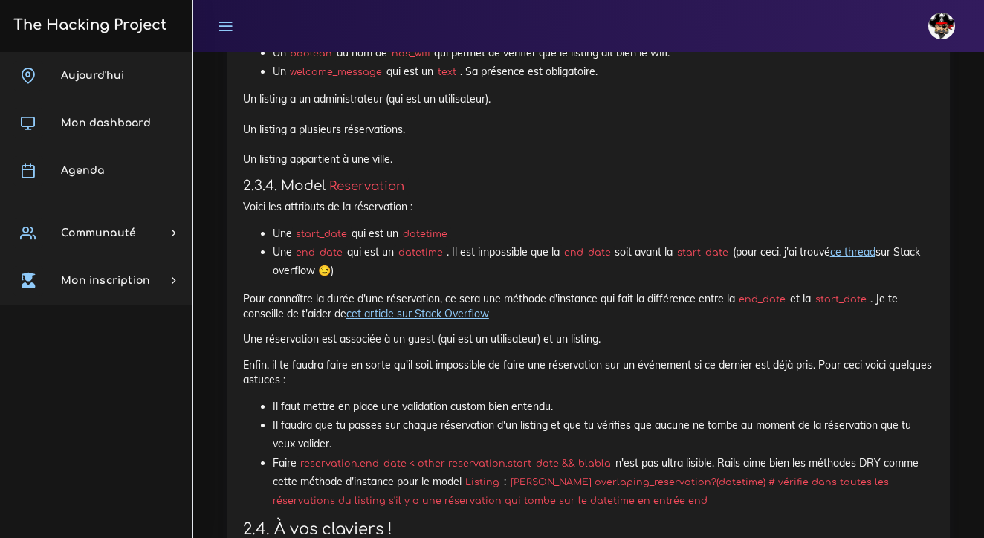
scroll to position [3180, 0]
click at [587, 224] on li "Une start_date qui est un datetime" at bounding box center [603, 233] width 661 height 19
click at [489, 357] on p "Enfin, il te faudra faire en sorte qu'il soit impossible de faire une réservati…" at bounding box center [588, 372] width 691 height 30
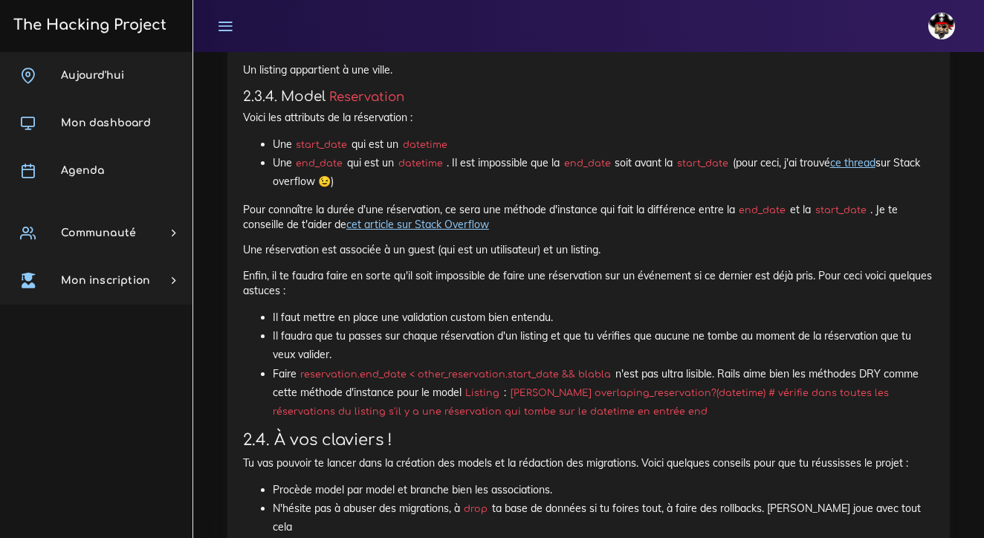
scroll to position [3263, 0]
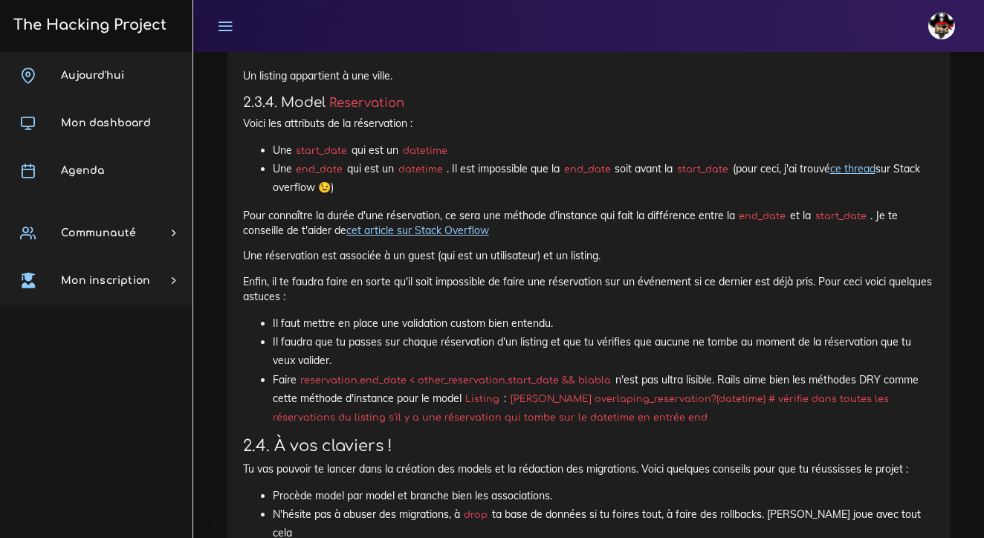
click at [369, 333] on li "Il faudra que tu passes sur chaque réservation d'un listing et que tu vérifies …" at bounding box center [603, 351] width 661 height 37
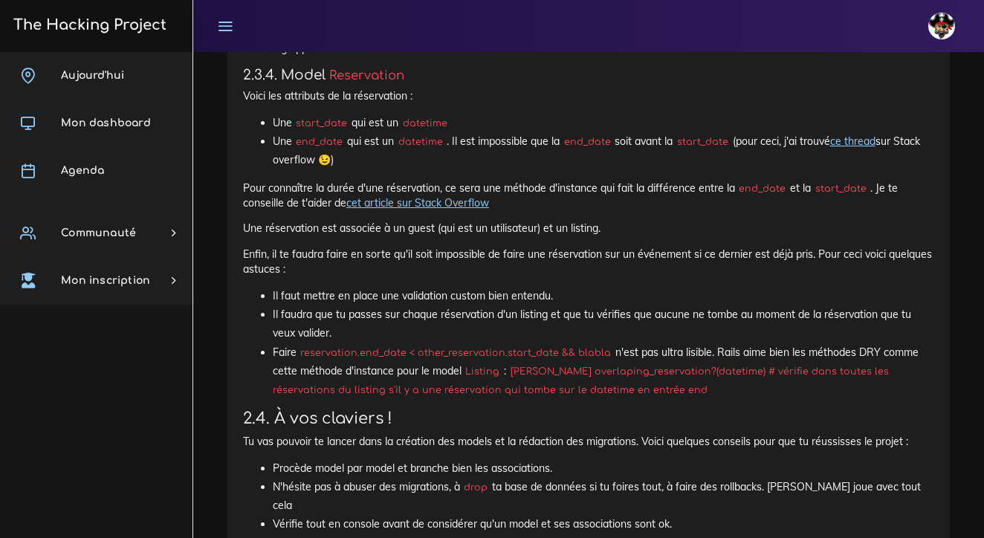
scroll to position [3261, 0]
